Goal: Task Accomplishment & Management: Complete application form

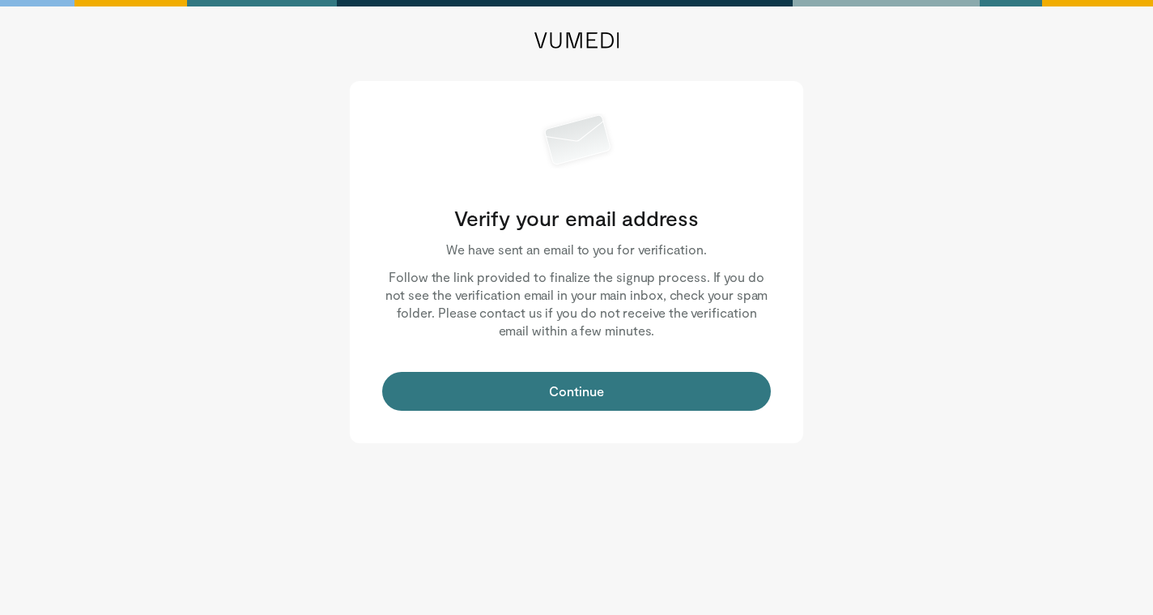
click at [692, 371] on div "Verify your email address We have sent an email to you for verification. Follow…" at bounding box center [577, 262] width 454 height 362
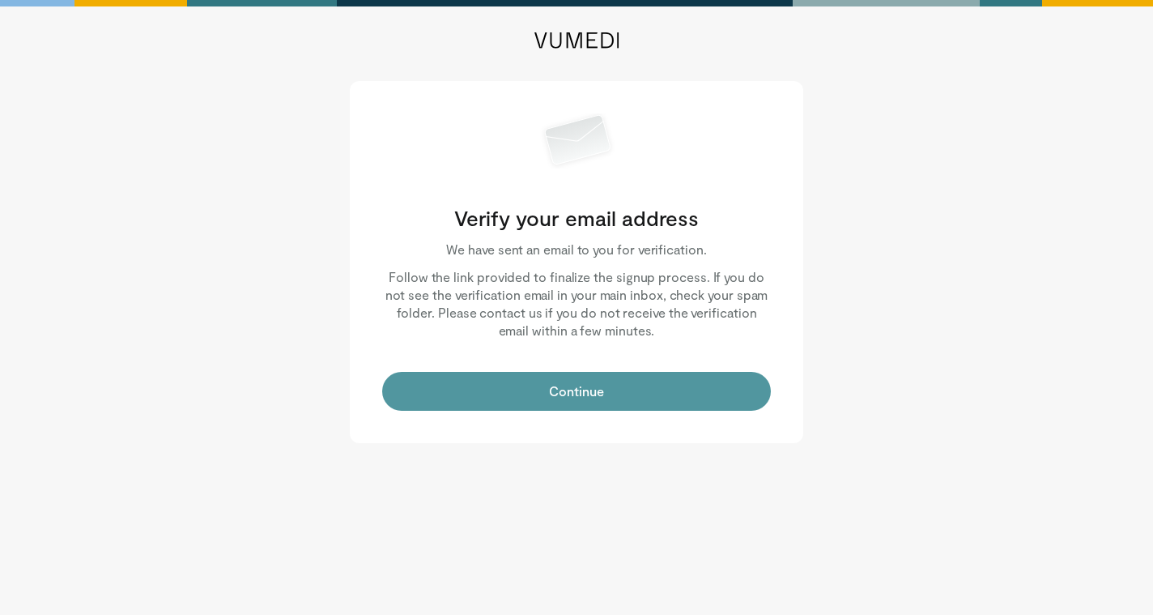
click at [688, 386] on button "Continue" at bounding box center [576, 391] width 389 height 39
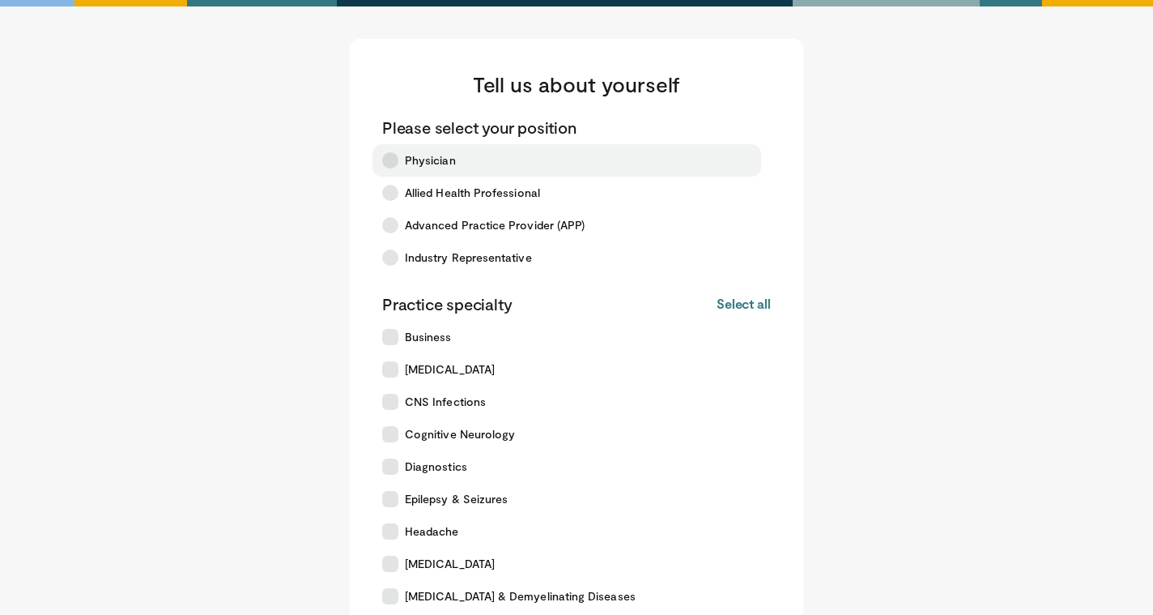
click at [395, 148] on label "Physician" at bounding box center [567, 160] width 389 height 32
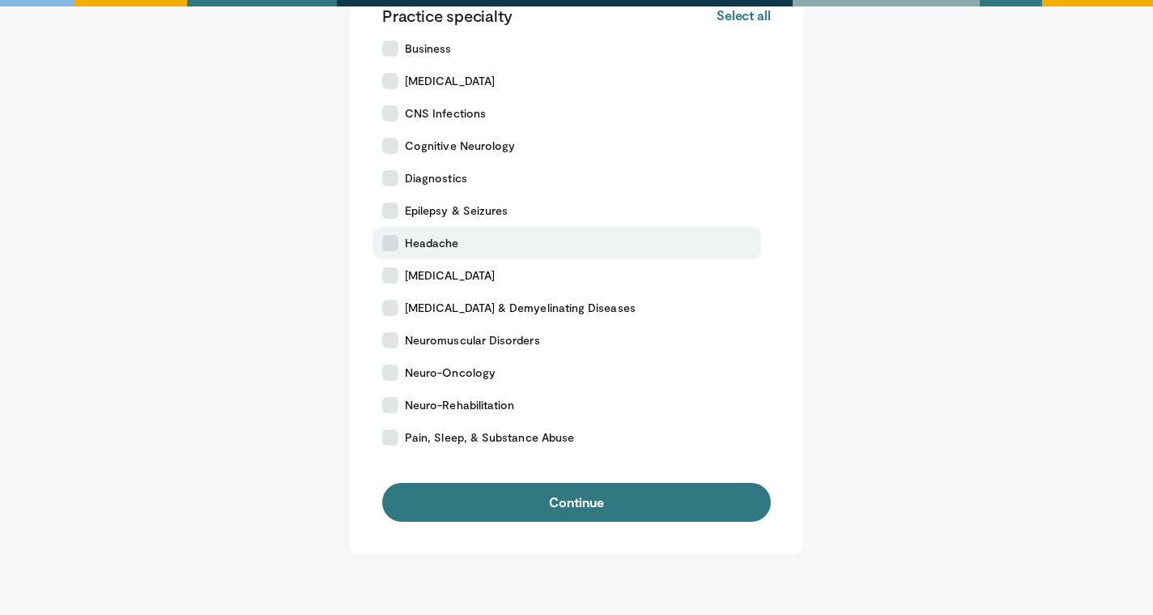
scroll to position [325, 0]
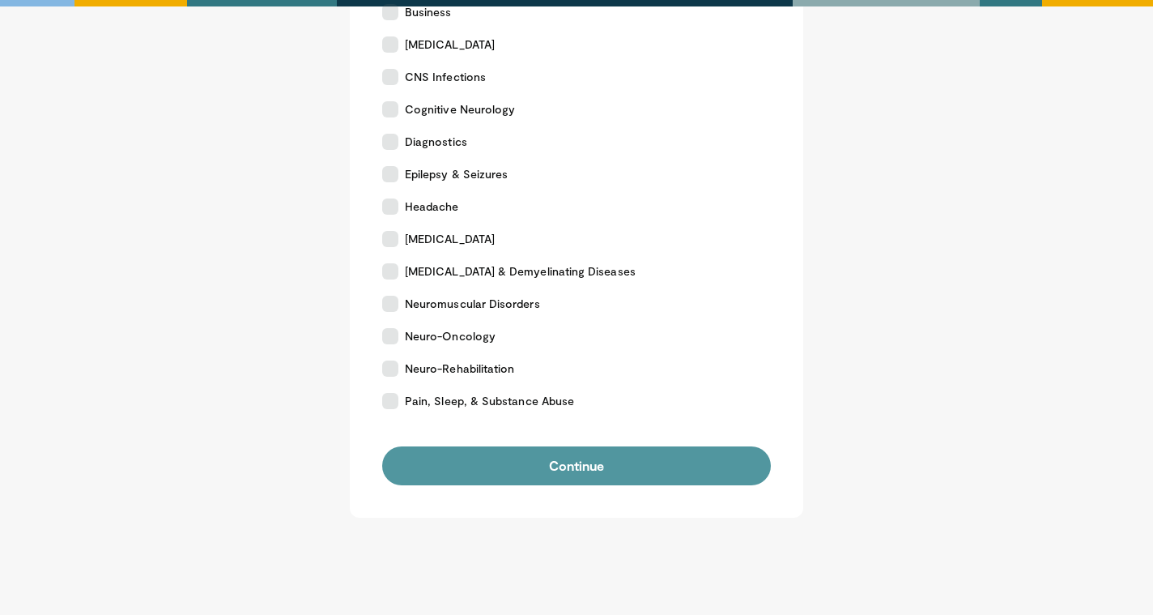
click at [522, 477] on button "Continue" at bounding box center [576, 465] width 389 height 39
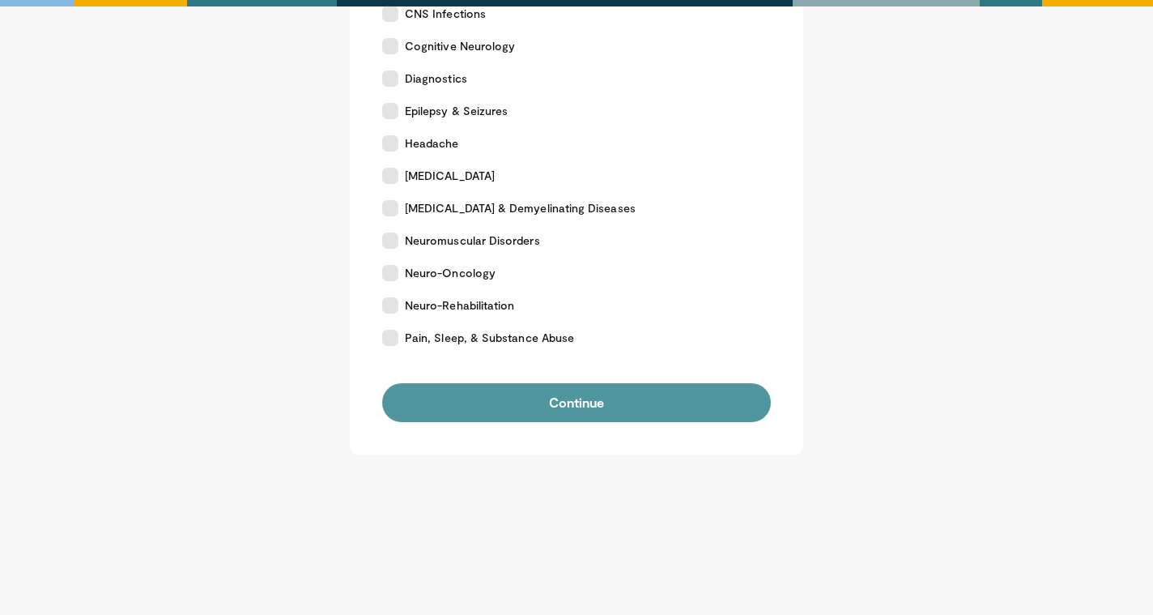
scroll to position [388, 0]
click at [547, 402] on button "Continue" at bounding box center [576, 402] width 389 height 39
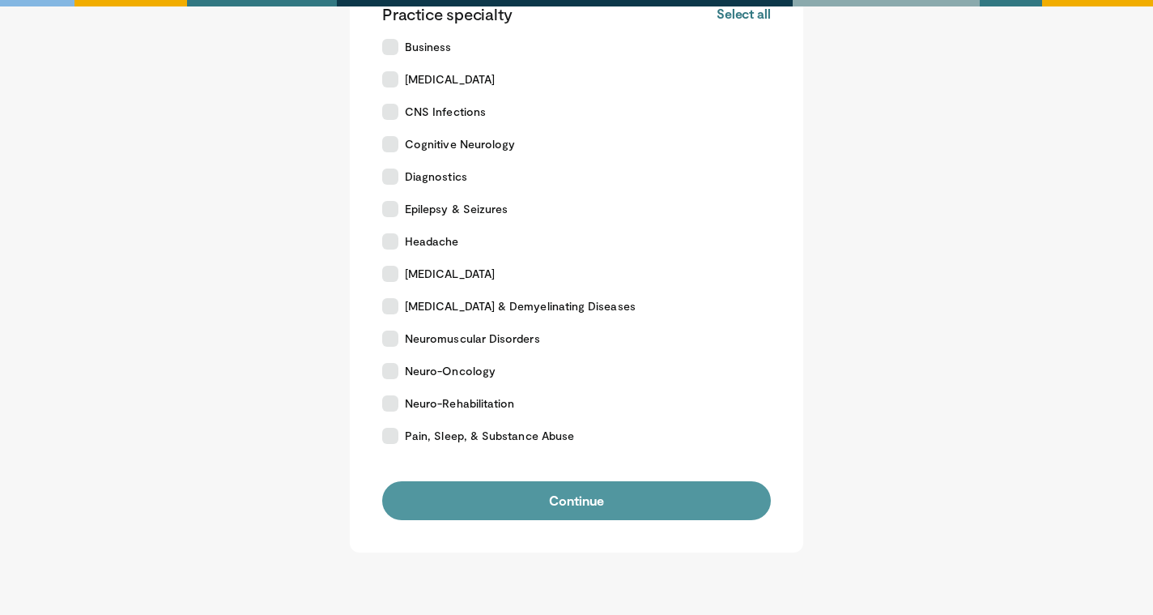
scroll to position [288, 0]
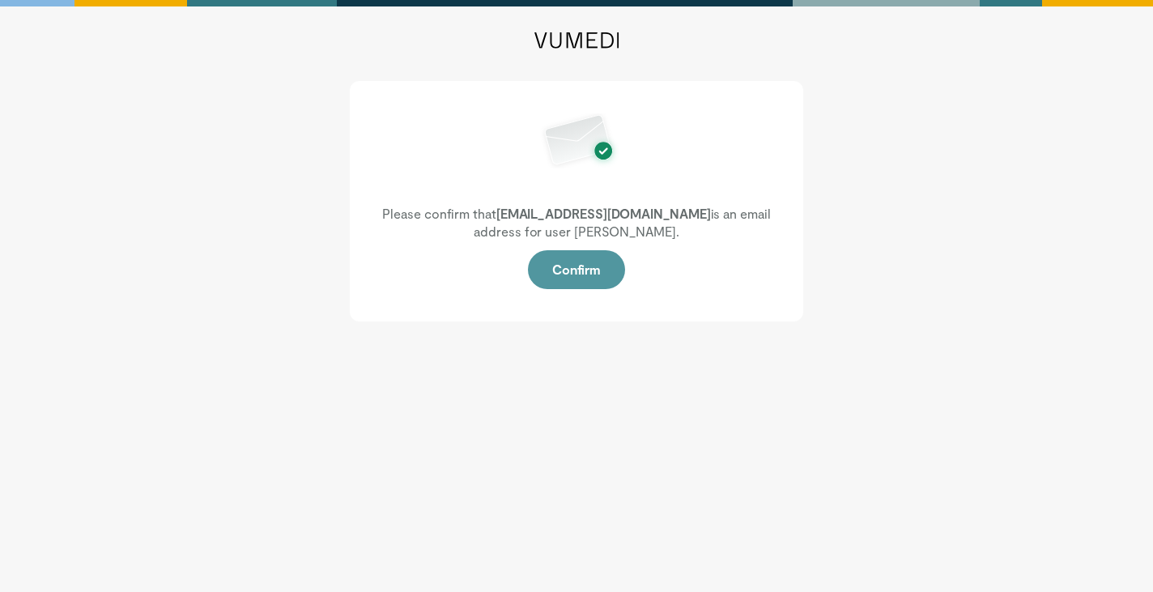
click at [590, 271] on button "Confirm" at bounding box center [576, 269] width 97 height 39
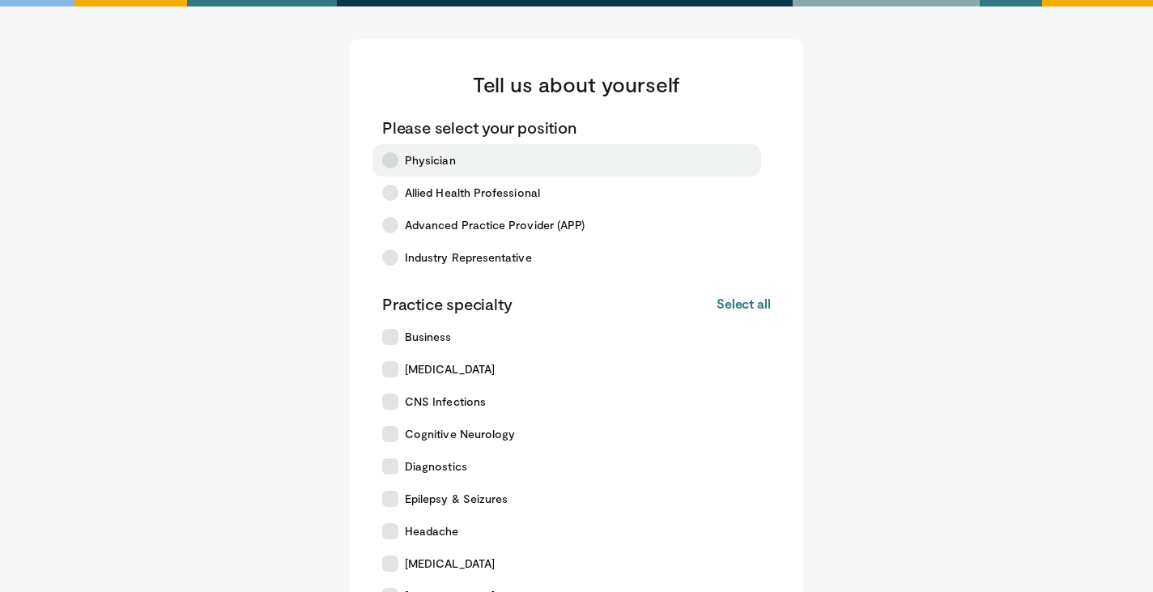
click at [402, 161] on label "Physician" at bounding box center [567, 160] width 389 height 32
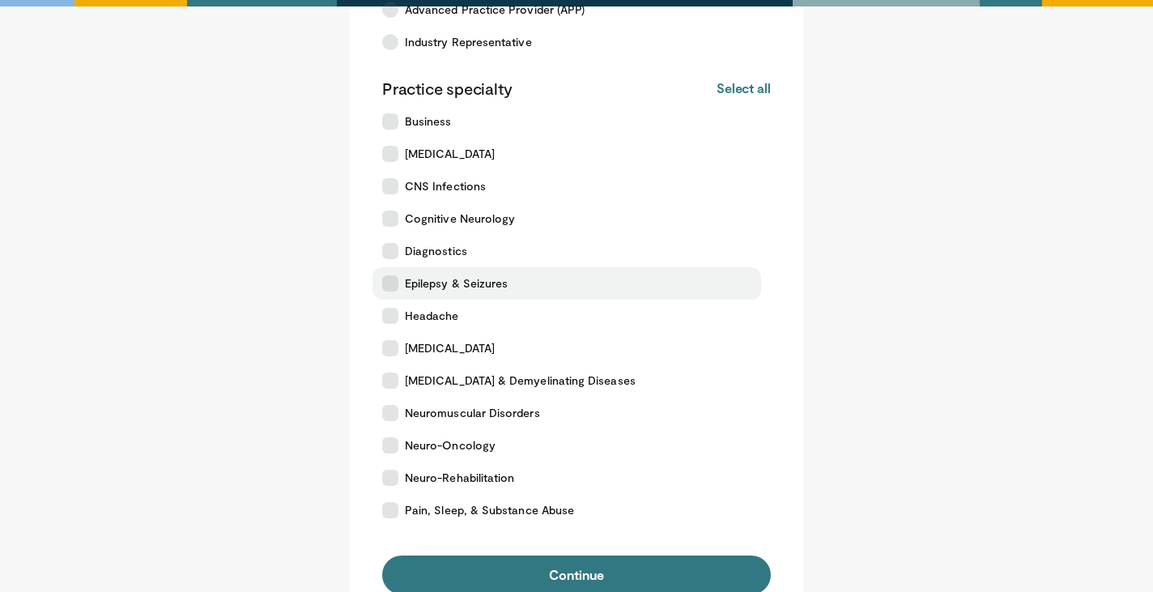
scroll to position [219, 0]
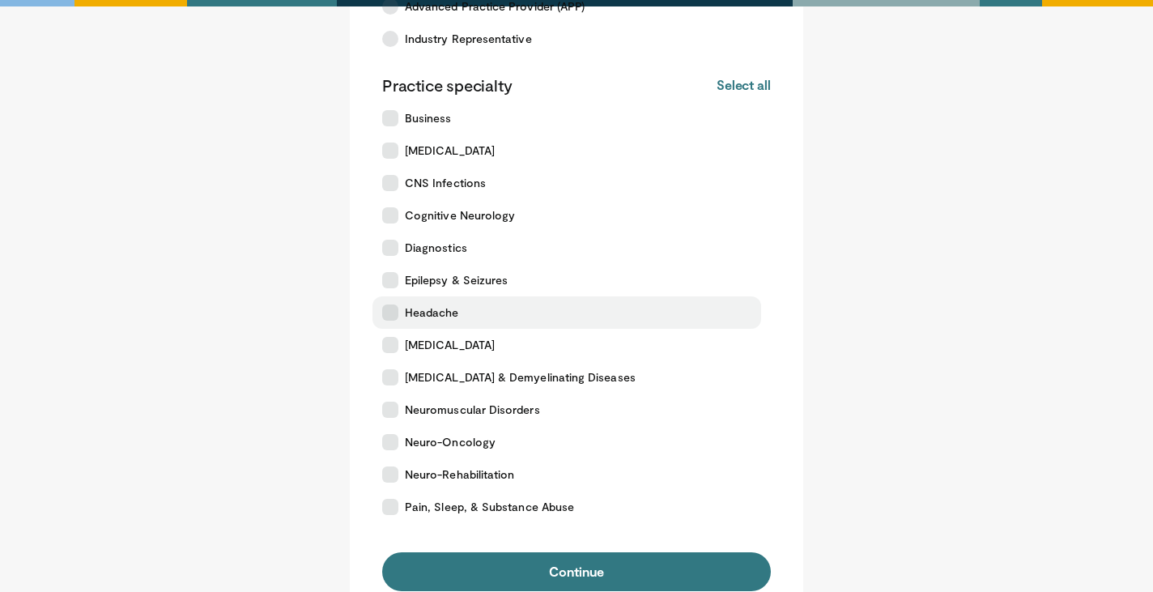
click at [387, 309] on icon at bounding box center [390, 312] width 16 height 16
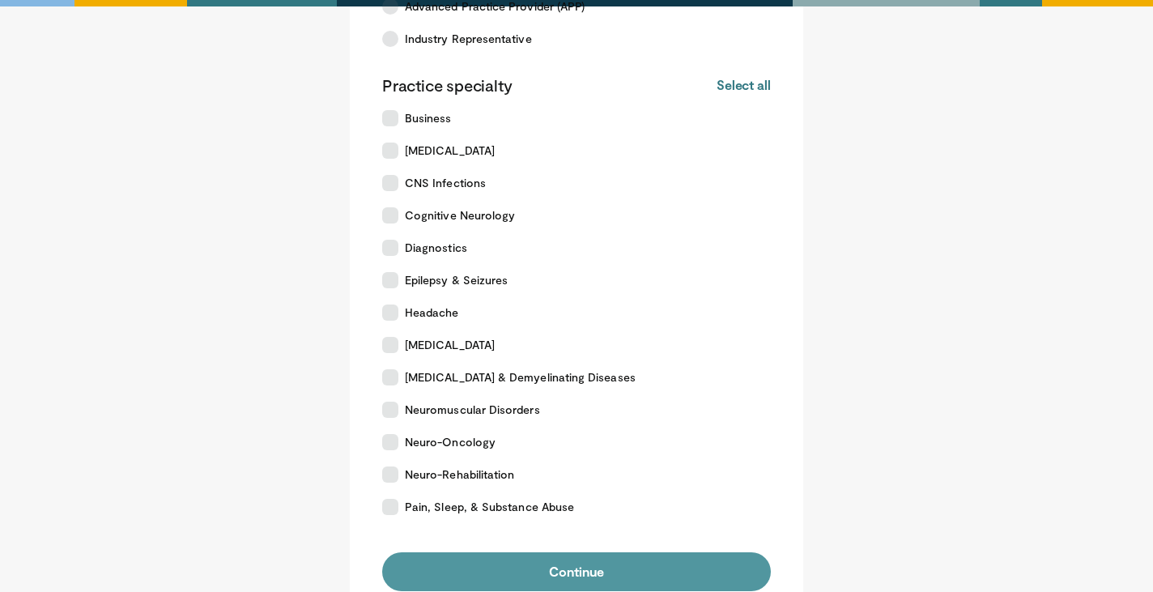
click at [494, 560] on button "Continue" at bounding box center [576, 571] width 389 height 39
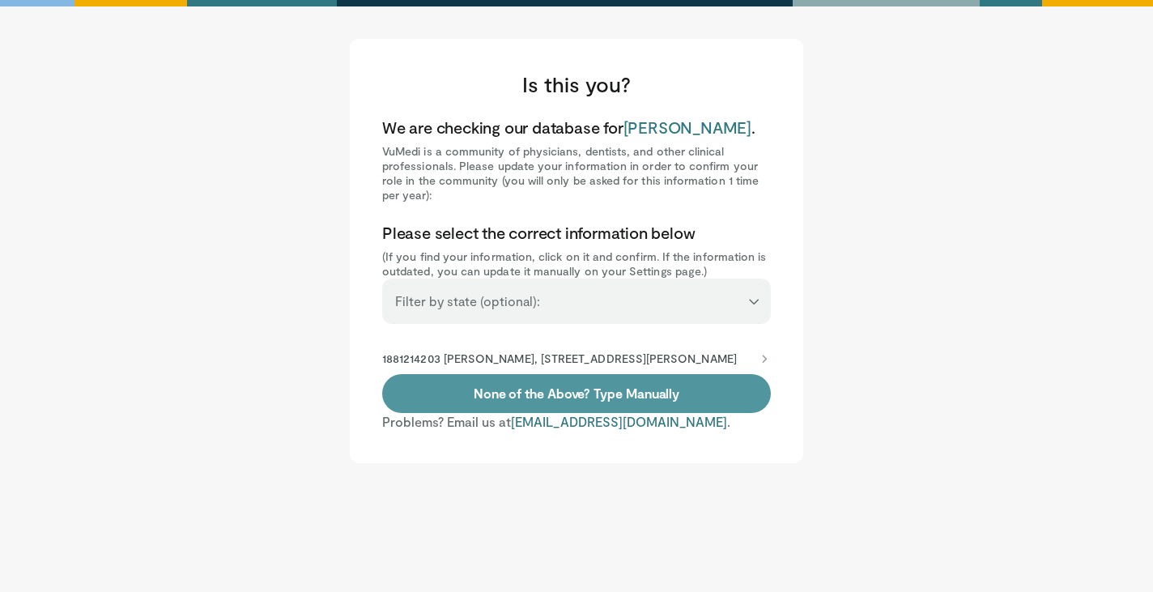
click at [574, 389] on link "None of the Above? Type Manually" at bounding box center [576, 393] width 389 height 39
